Goal: Task Accomplishment & Management: Use online tool/utility

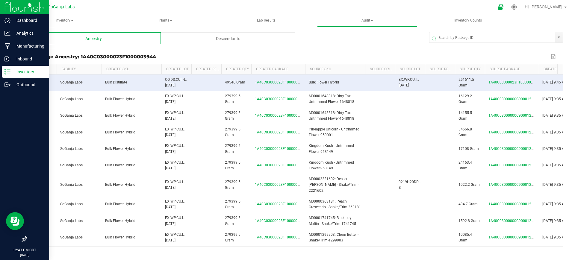
click at [20, 76] on div "Inventory" at bounding box center [25, 72] width 47 height 12
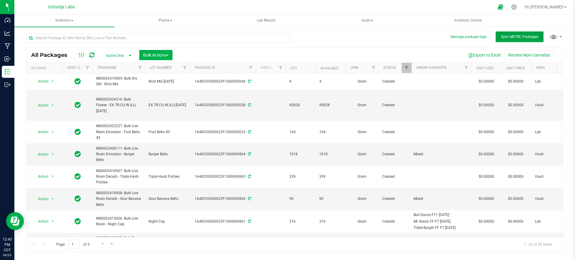
click at [529, 37] on span "Sync METRC Packages" at bounding box center [519, 37] width 37 height 4
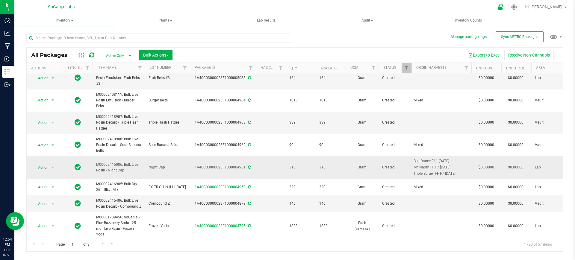
scroll to position [75, 0]
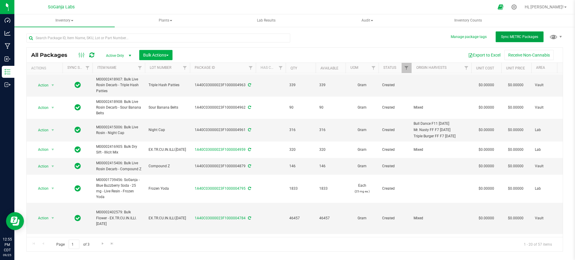
click at [520, 34] on button "Sync METRC Packages" at bounding box center [520, 36] width 48 height 11
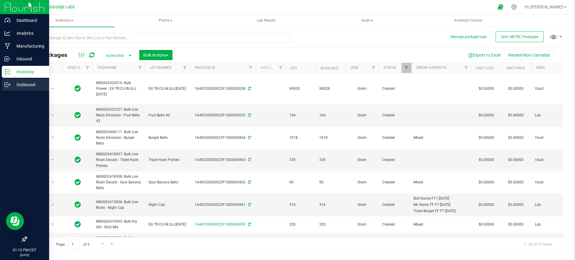
drag, startPoint x: 19, startPoint y: 87, endPoint x: 22, endPoint y: 85, distance: 3.2
click at [19, 87] on p "Outbound" at bounding box center [28, 84] width 36 height 7
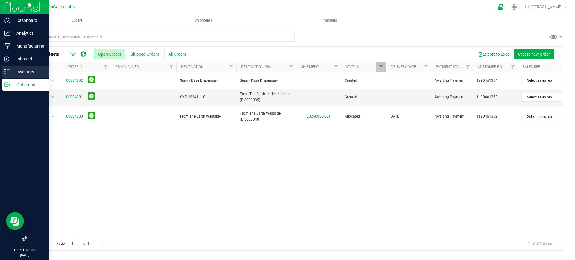
click at [34, 68] on div "Inventory" at bounding box center [25, 72] width 47 height 12
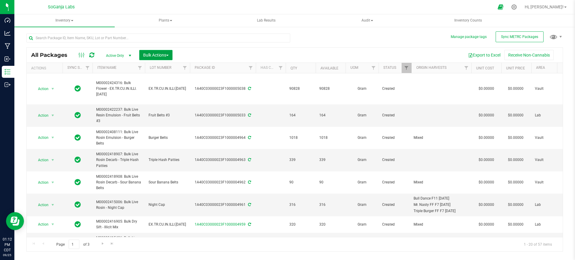
click at [158, 57] on span "Bulk Actions" at bounding box center [155, 55] width 25 height 5
click at [198, 55] on div "Export to Excel Receive Non-Cannabis" at bounding box center [367, 55] width 381 height 10
